Goal: Find specific page/section: Find specific page/section

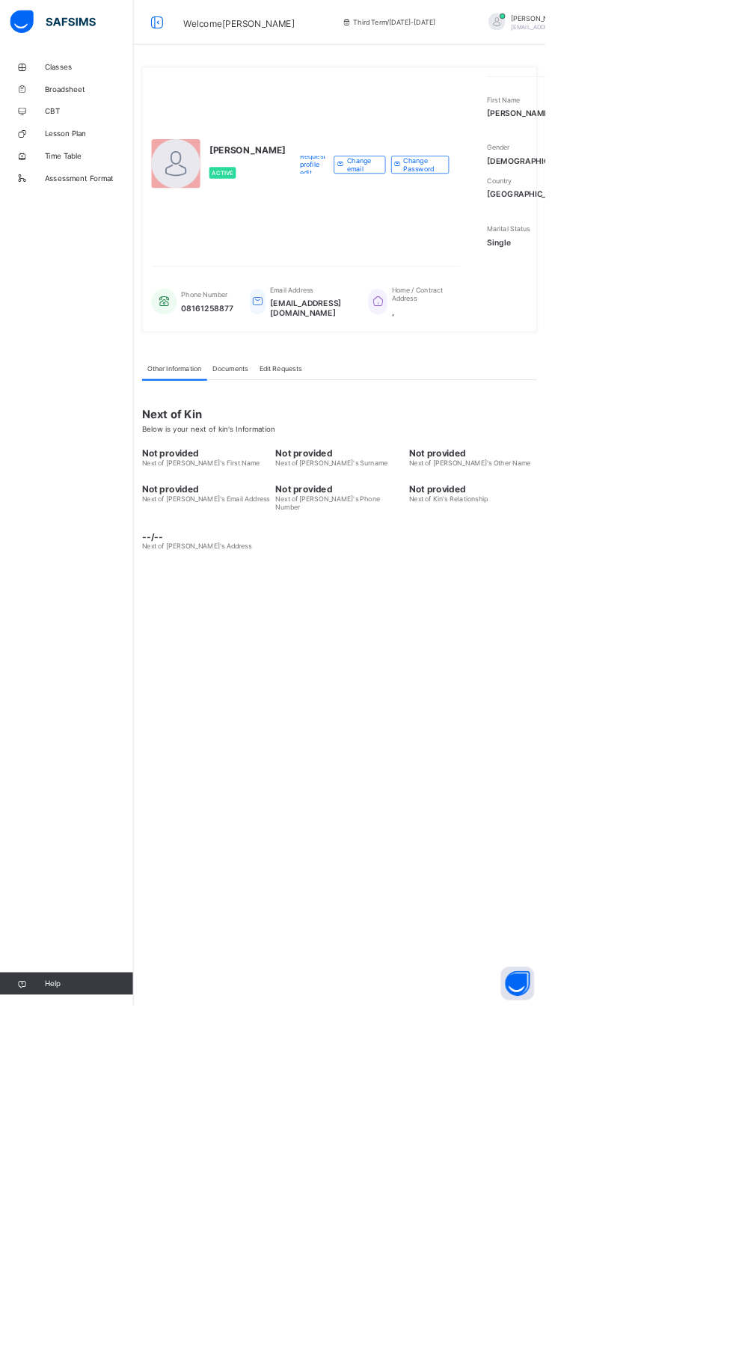
click at [542, 695] on div "Not provided Next of Kin's First Name Not provided Next of Kin's Surname Not pr…" at bounding box center [456, 644] width 531 height 101
click at [575, 628] on span "Next of [PERSON_NAME]'s Other Name" at bounding box center [632, 621] width 164 height 11
click at [493, 1185] on div "[PERSON_NAME] Active Request profile edit Change email Change Password First Na…" at bounding box center [456, 676] width 553 height 1352
click at [524, 1176] on div "UWALAKA PATRICK Active Request profile edit Change email Change Password First …" at bounding box center [456, 676] width 553 height 1352
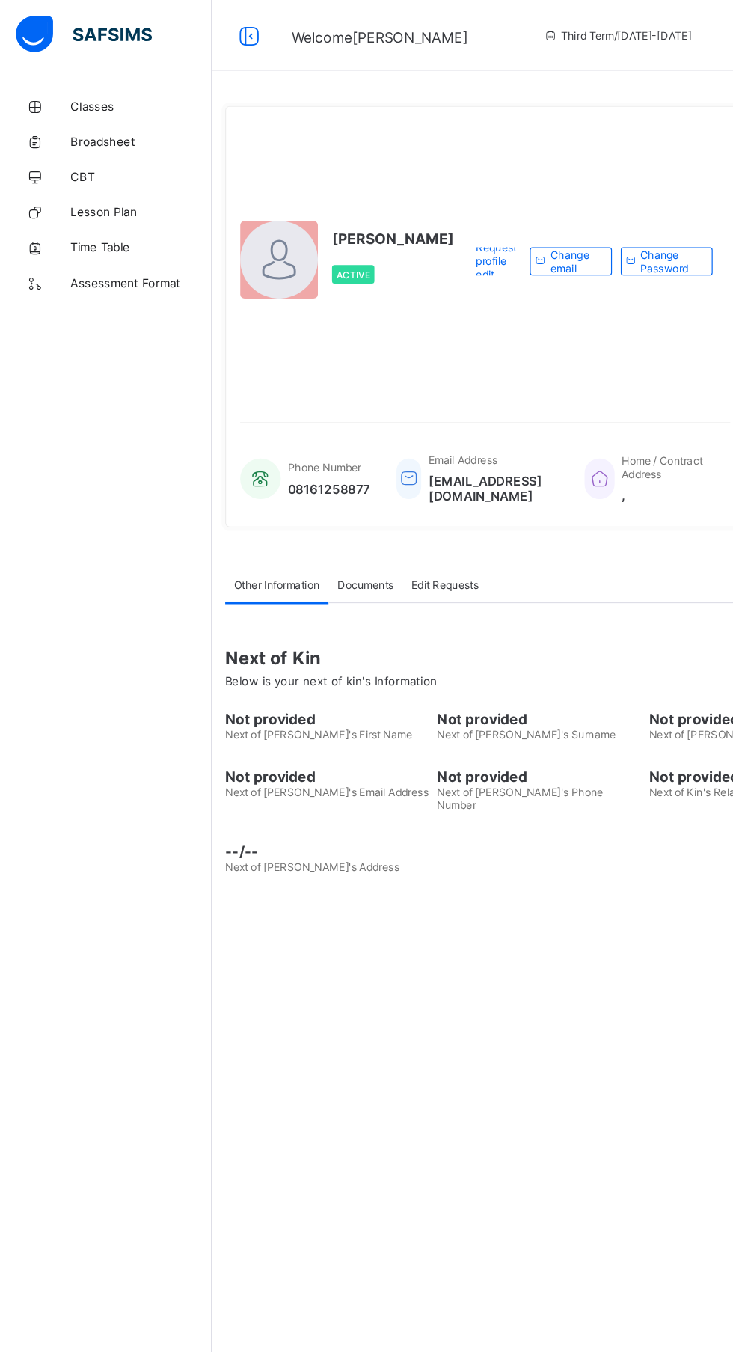
click at [79, 88] on span "Classes" at bounding box center [120, 90] width 120 height 12
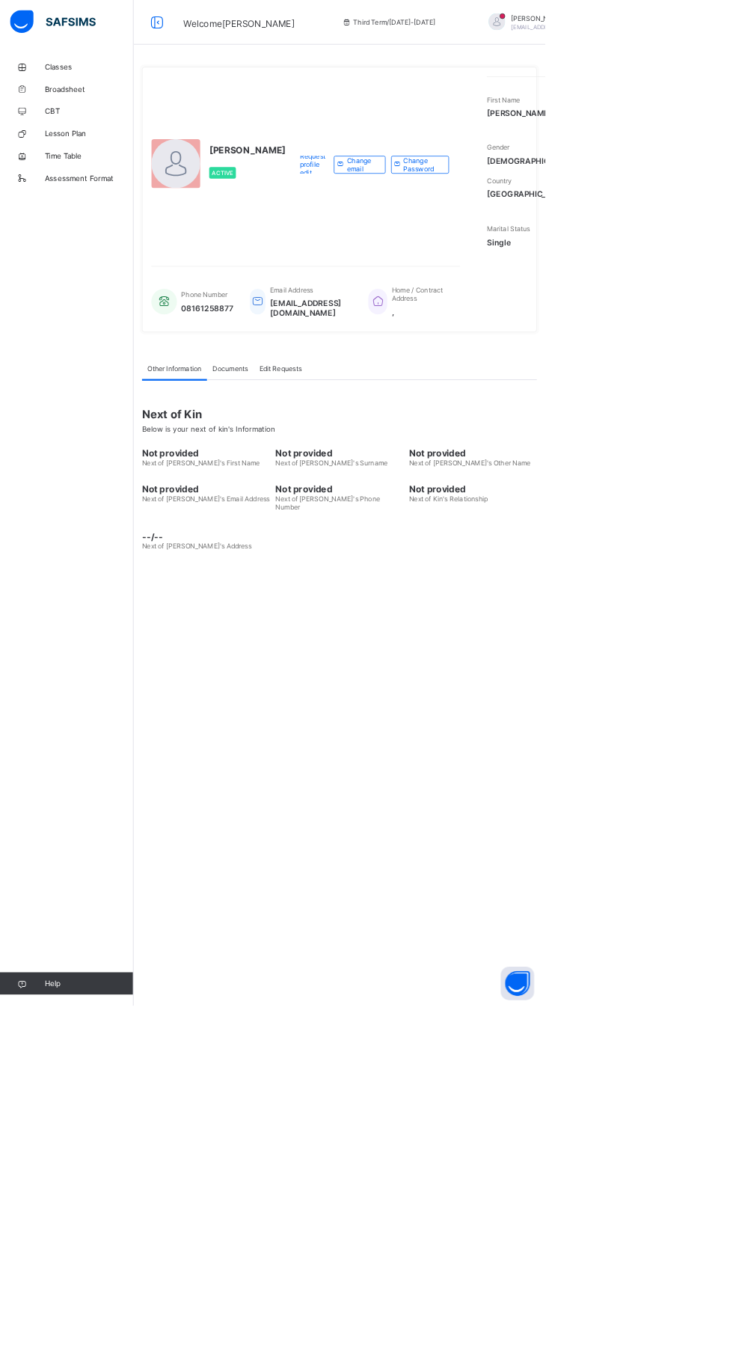
click at [534, 747] on div "--/-- Next of Kin's Address" at bounding box center [456, 721] width 531 height 52
click at [516, 747] on div "--/-- Next of Kin's Address" at bounding box center [456, 721] width 531 height 52
click at [91, 98] on link "Classes" at bounding box center [90, 90] width 180 height 30
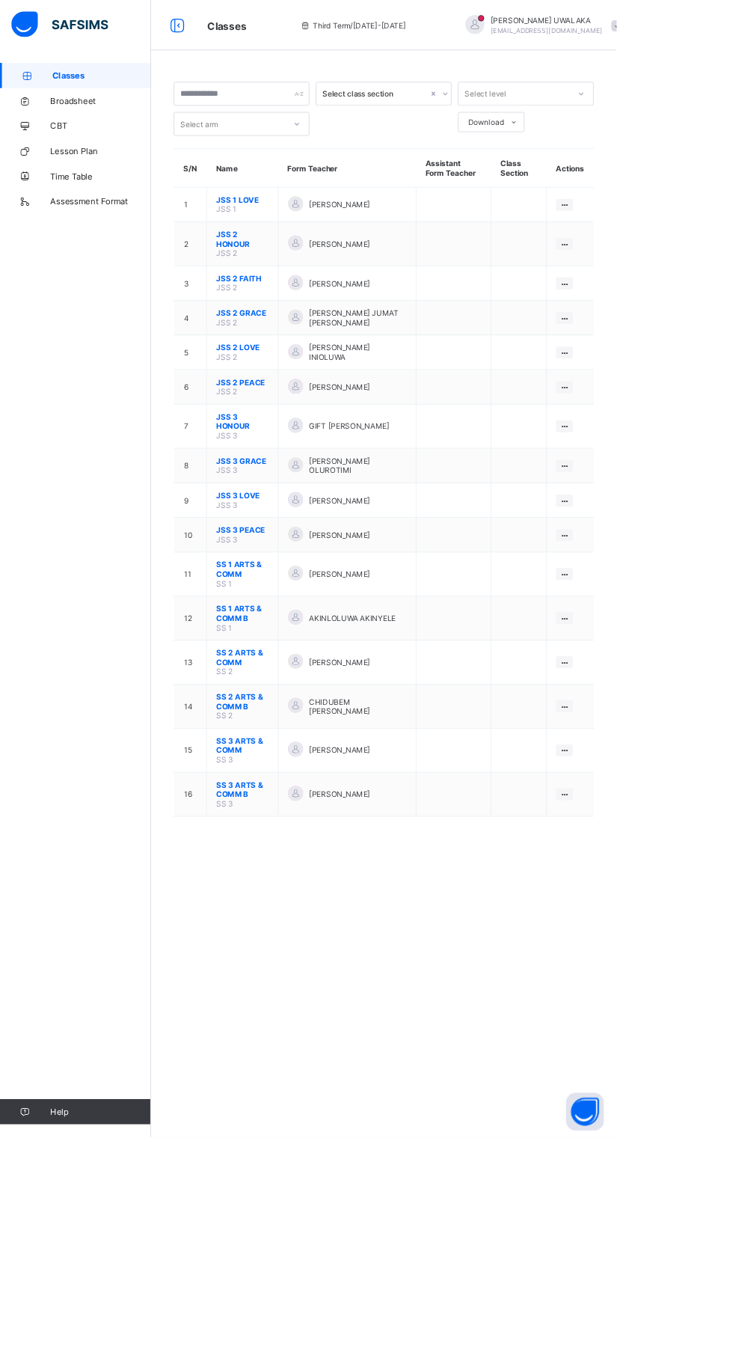
click at [475, 1123] on div "Select class section Select level Select arm Download Pdf Report Excel Report S…" at bounding box center [456, 676] width 553 height 1352
click at [575, 825] on td at bounding box center [539, 840] width 90 height 52
click at [496, 1109] on div "Select class section Select level Select arm Download Pdf Report Excel Report S…" at bounding box center [456, 676] width 553 height 1352
